Goal: Task Accomplishment & Management: Use online tool/utility

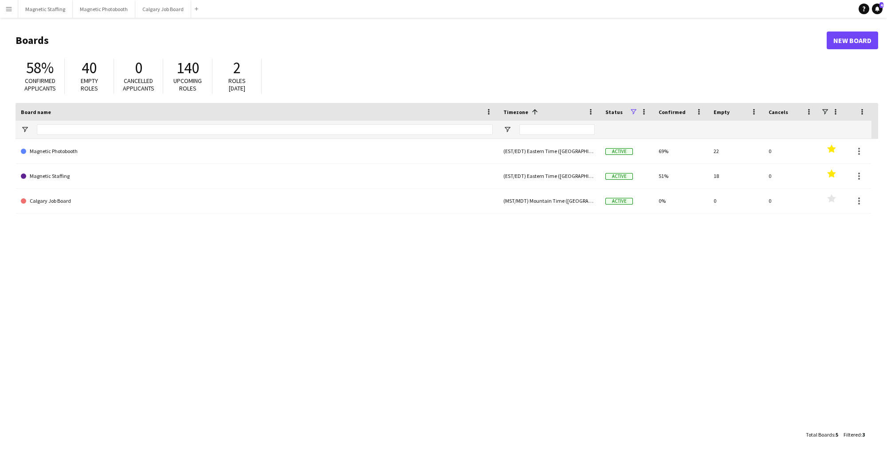
click at [8, 13] on button "Menu" at bounding box center [9, 9] width 18 height 18
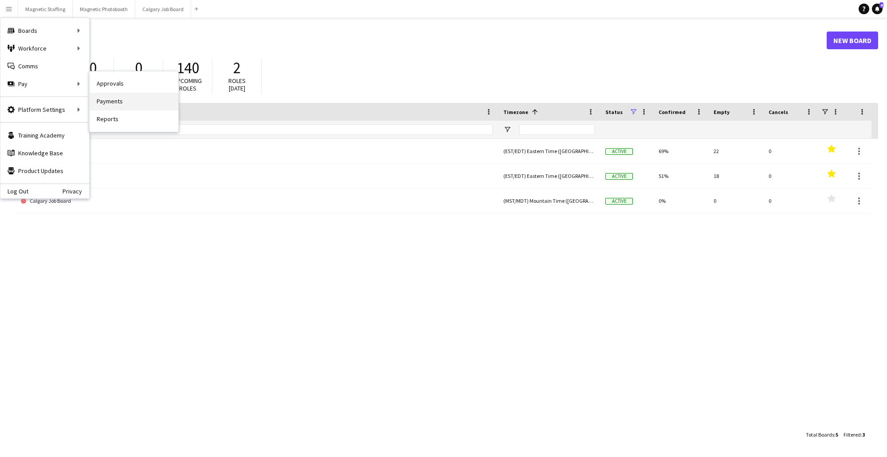
click at [116, 97] on link "Payments" at bounding box center [134, 102] width 89 height 18
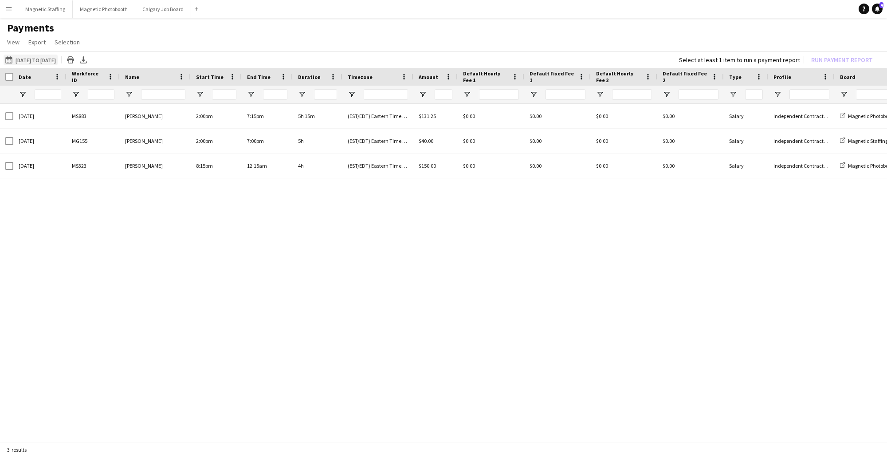
click at [58, 56] on button "[DATE] to [DATE] [DATE] to [DATE]" at bounding box center [31, 60] width 54 height 11
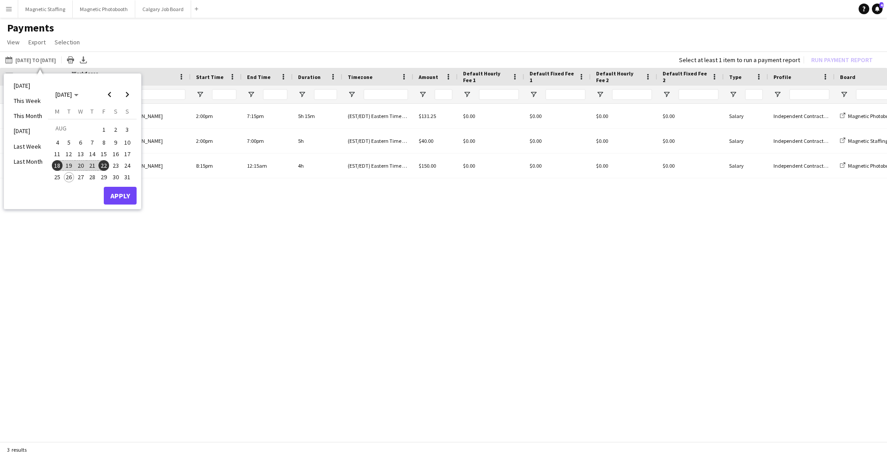
click at [103, 164] on span "22" at bounding box center [104, 165] width 11 height 11
click at [67, 177] on span "26" at bounding box center [69, 177] width 11 height 11
click at [123, 197] on button "Apply" at bounding box center [120, 196] width 33 height 18
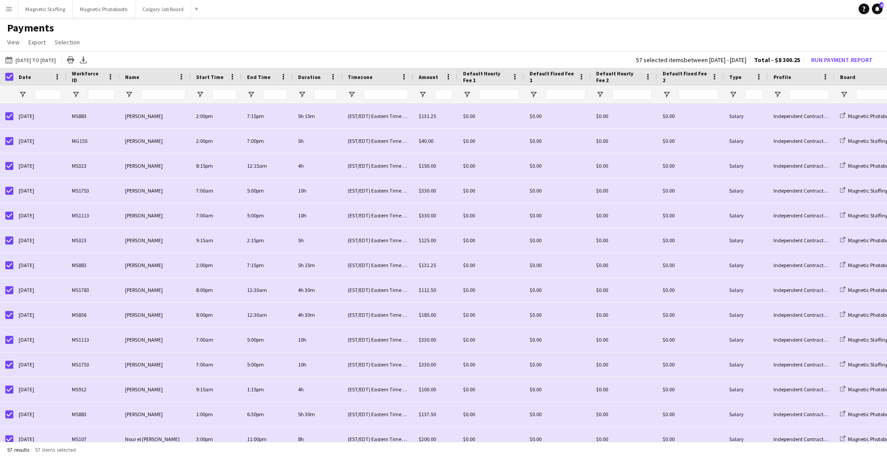
click at [836, 67] on div "[DATE] to [DATE] [DATE] to [DATE] [DATE] This Week This Month [DATE] Last Week …" at bounding box center [443, 59] width 887 height 16
click at [842, 62] on button "Run Payment Report" at bounding box center [842, 60] width 69 height 12
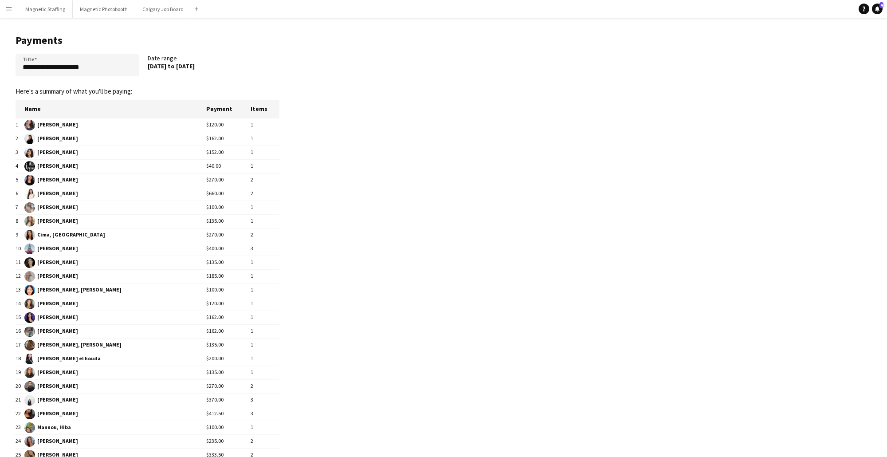
drag, startPoint x: 149, startPoint y: 67, endPoint x: 227, endPoint y: 67, distance: 78.1
click at [227, 67] on div "[DATE] to [DATE]" at bounding box center [209, 66] width 123 height 8
drag, startPoint x: 221, startPoint y: 67, endPoint x: 147, endPoint y: 68, distance: 73.7
click at [148, 68] on div "[DATE] to [DATE]" at bounding box center [209, 66] width 123 height 8
copy div "Date range [DATE] to [DATE]"
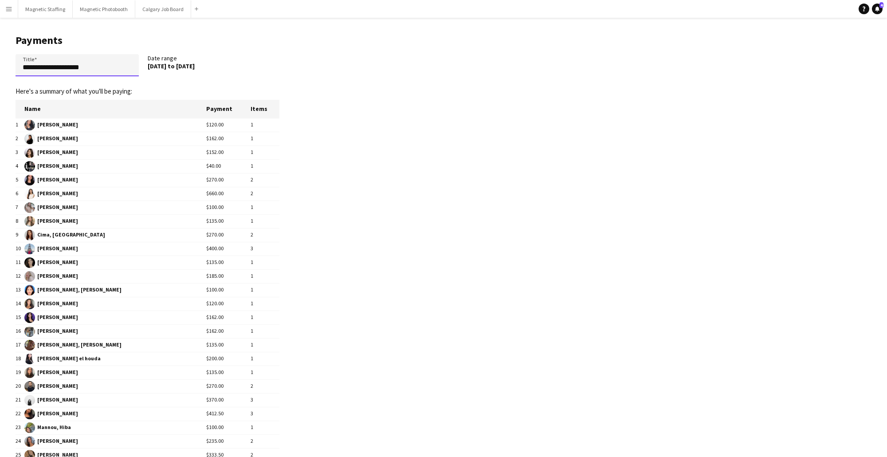
click at [93, 70] on input "**********" at bounding box center [77, 65] width 123 height 22
paste input "**********"
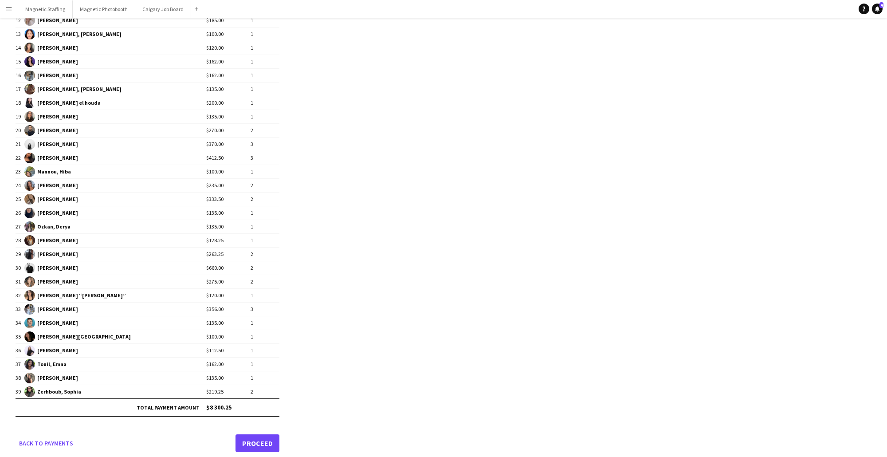
type input "**********"
click at [260, 438] on link "Proceed" at bounding box center [258, 443] width 44 height 18
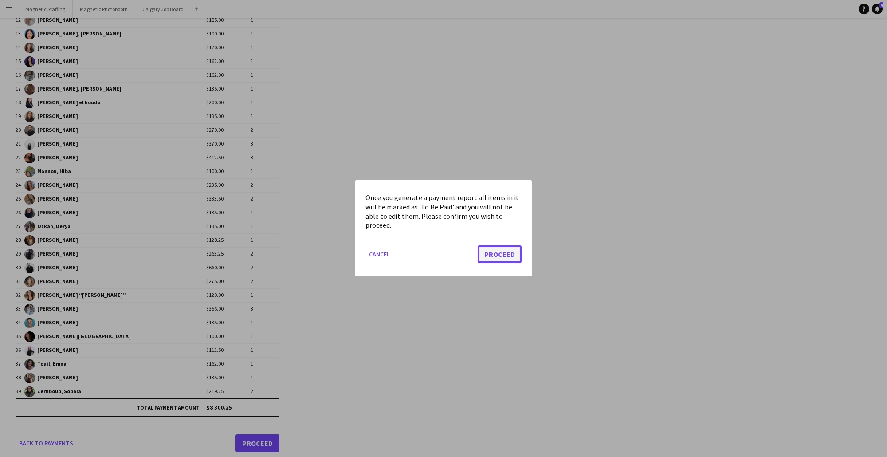
click at [505, 248] on button "Proceed" at bounding box center [500, 255] width 44 height 18
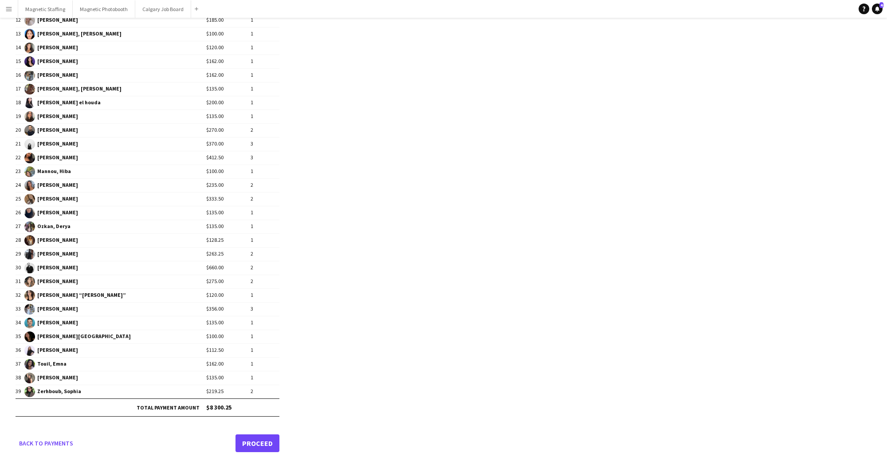
scroll to position [256, 0]
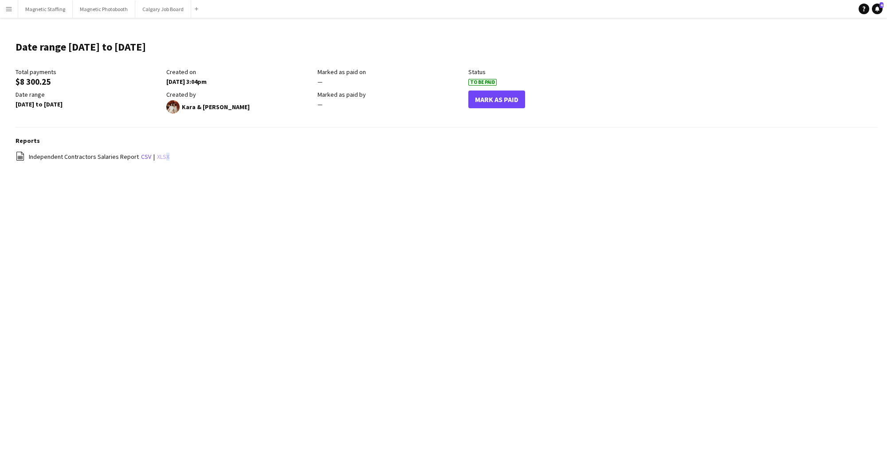
click at [160, 157] on link "xlsx" at bounding box center [163, 157] width 12 height 8
